Goal: Entertainment & Leisure: Consume media (video, audio)

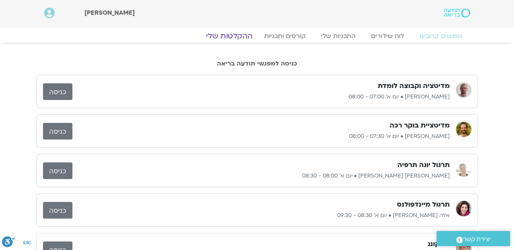
click at [245, 34] on link "ההקלטות שלי" at bounding box center [229, 35] width 65 height 9
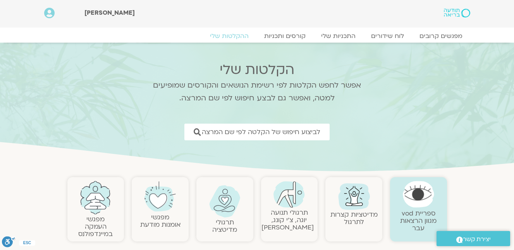
click at [356, 42] on div "מפגשים קרובים לוח שידורים התכניות שלי קורסים ותכניות ההקלטות שלי מפגשים קרובים …" at bounding box center [256, 38] width 433 height 14
click at [363, 200] on img at bounding box center [353, 195] width 37 height 37
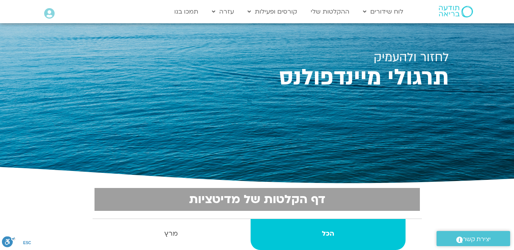
scroll to position [155, 0]
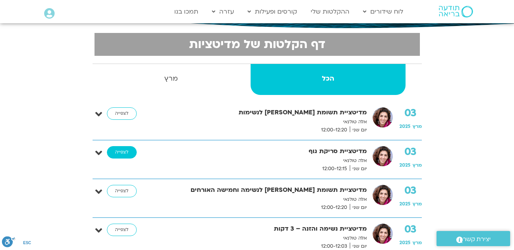
click at [121, 151] on link "לצפייה" at bounding box center [122, 152] width 30 height 12
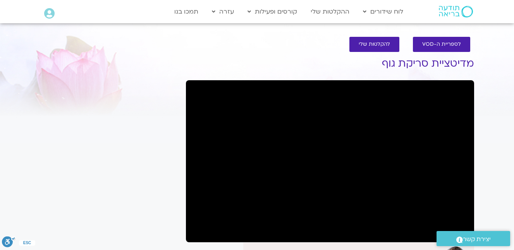
click at [73, 7] on div "Main Menu אזור אישי הזמנות התנתקות פרטי המורה הוספת אירוע" at bounding box center [76, 14] width 72 height 20
